Goal: Information Seeking & Learning: Find contact information

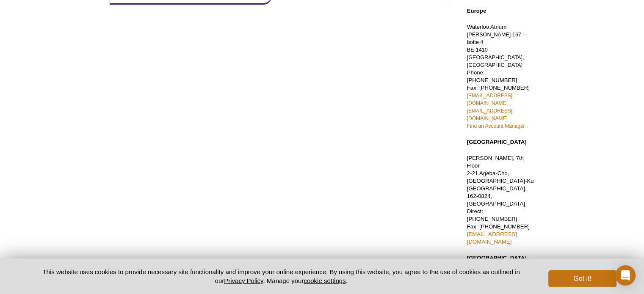
scroll to position [187, 0]
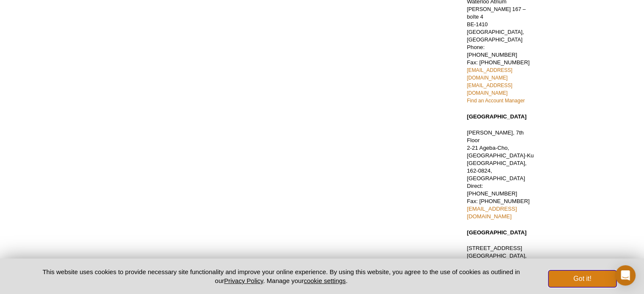
click at [592, 278] on button "Got it!" at bounding box center [583, 279] width 68 height 17
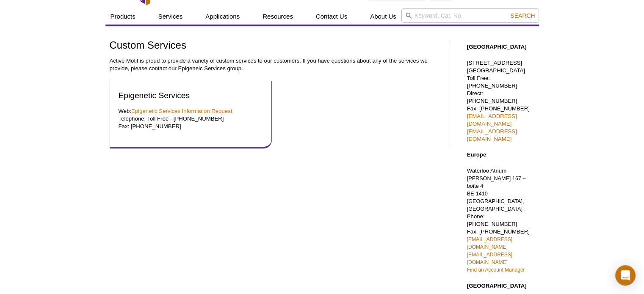
scroll to position [0, 0]
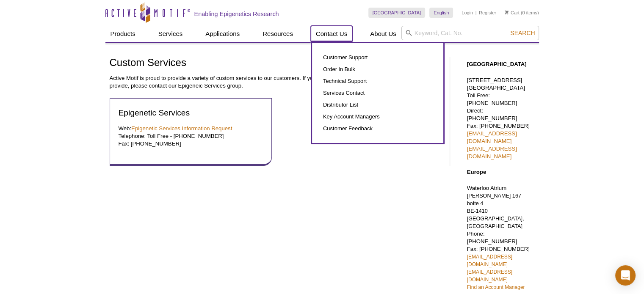
click at [329, 35] on link "Contact Us" at bounding box center [332, 34] width 42 height 16
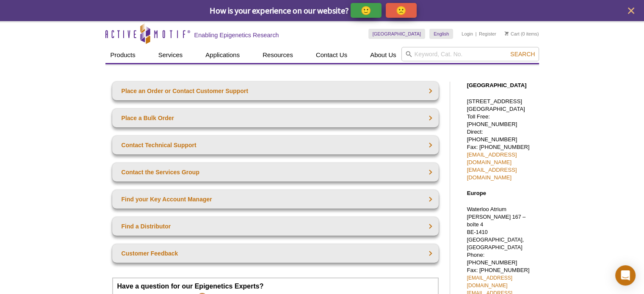
click at [486, 84] on strong "[GEOGRAPHIC_DATA]" at bounding box center [497, 85] width 60 height 6
copy div "[GEOGRAPHIC_DATA]"
drag, startPoint x: 519, startPoint y: 117, endPoint x: 466, endPoint y: 104, distance: 54.0
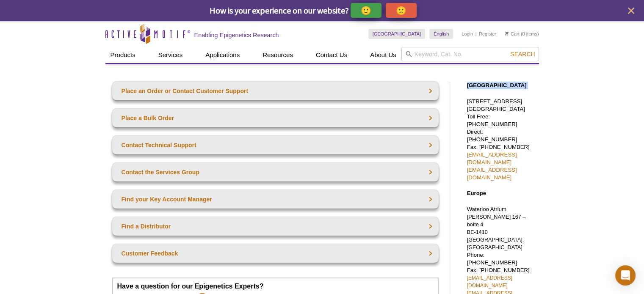
copy p "[STREET_ADDRESS]"
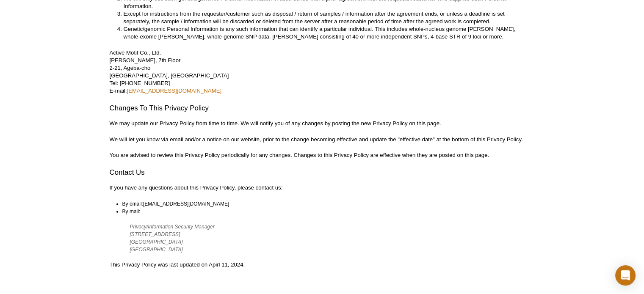
scroll to position [2096, 0]
